Goal: Book appointment/travel/reservation

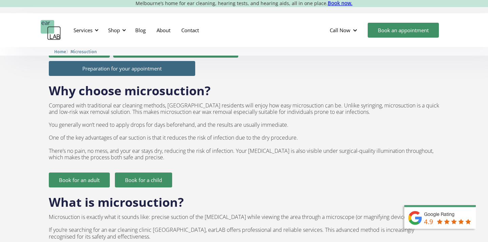
scroll to position [385, 0]
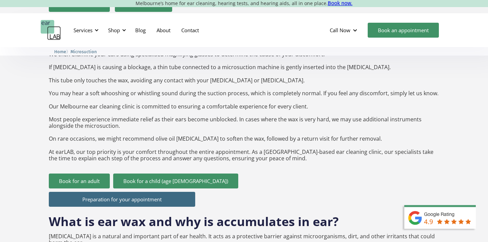
click at [37, 183] on div "How much is microsuction cleaning? Adults: $120 Seniors 65 and over: $110 Stude…" at bounding box center [244, 185] width 488 height 1116
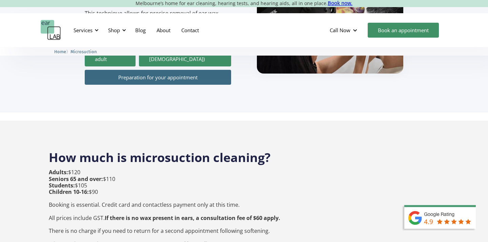
scroll to position [0, 0]
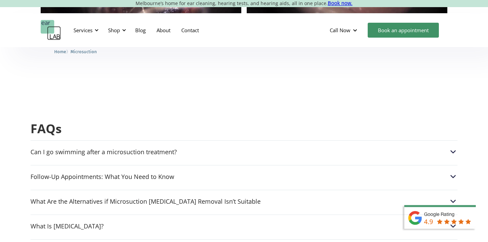
scroll to position [1650, 0]
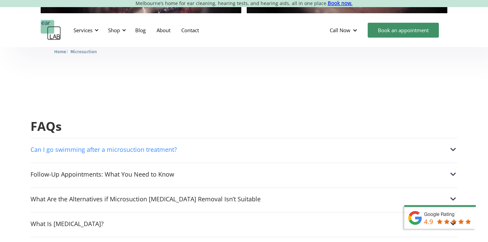
click at [120, 146] on div "Can I go swimming after a microsuction treatment?" at bounding box center [104, 149] width 146 height 7
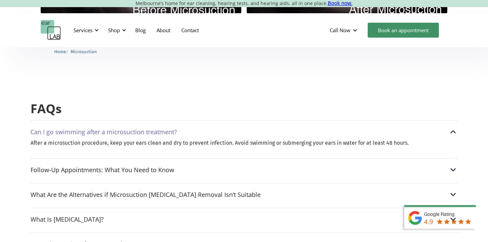
scroll to position [1668, 0]
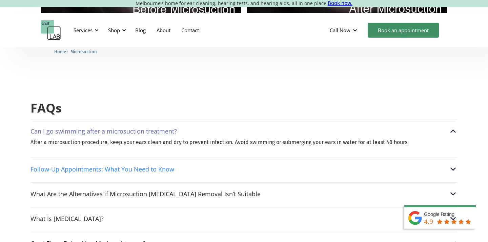
click at [171, 166] on div "Follow-Up Appointments: What You Need to Know" at bounding box center [103, 169] width 144 height 7
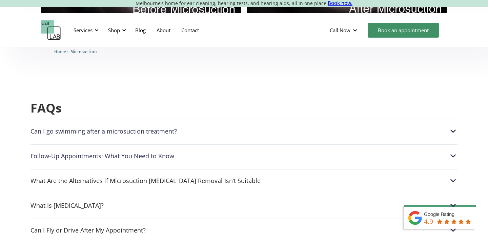
click at [72, 153] on div "Follow-Up Appointments: What You Need to Know" at bounding box center [103, 156] width 144 height 7
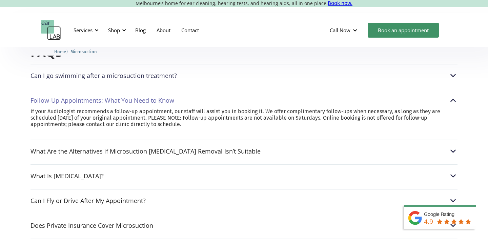
scroll to position [1729, 0]
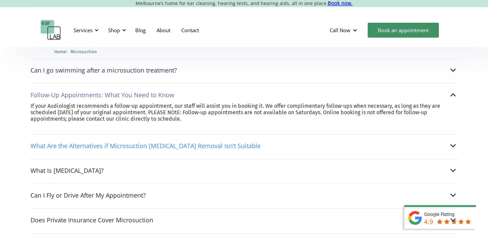
click at [79, 142] on div "What Are the Alternatives if Microsuction [MEDICAL_DATA] Removal Isn’t Suitable" at bounding box center [146, 145] width 230 height 7
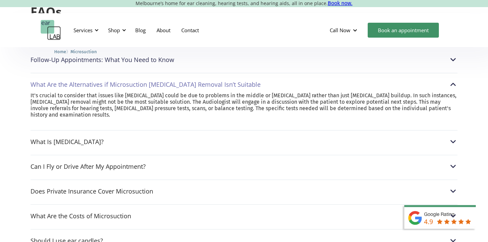
scroll to position [1765, 0]
click at [63, 163] on div "Can I Fly or Drive After My Appointment?" at bounding box center [88, 166] width 115 height 7
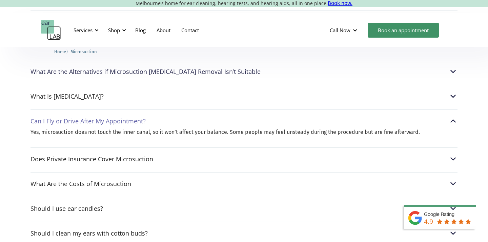
scroll to position [1779, 0]
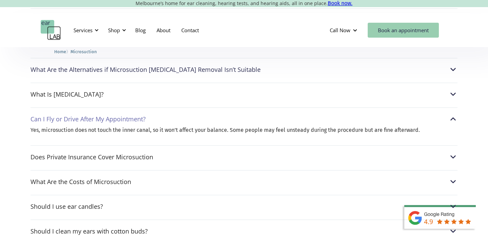
click at [389, 26] on link "Book an appointment" at bounding box center [403, 30] width 71 height 15
